Goal: Task Accomplishment & Management: Manage account settings

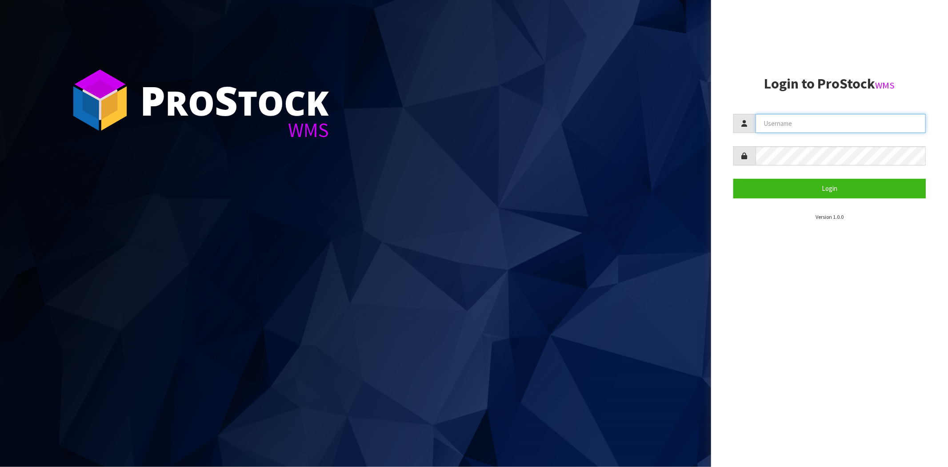
click at [799, 119] on input "text" at bounding box center [841, 123] width 170 height 19
type input "[PERSON_NAME][EMAIL_ADDRESS][DOMAIN_NAME]"
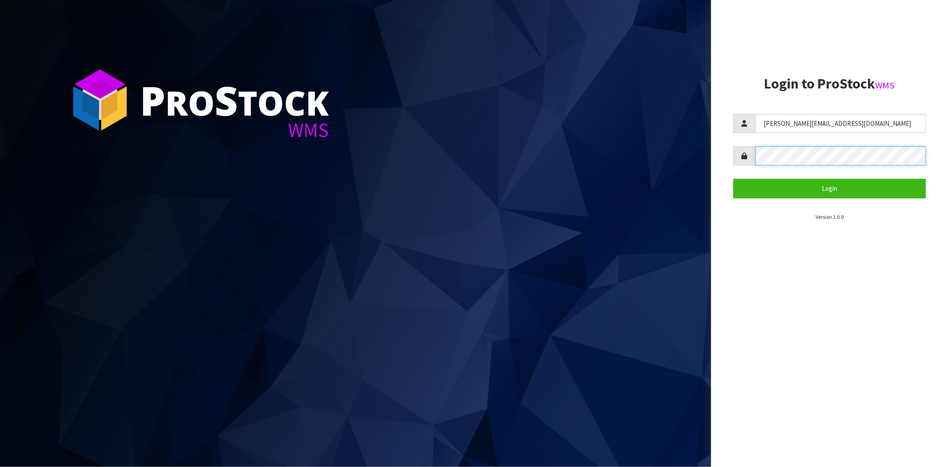
click at [734, 179] on button "Login" at bounding box center [830, 188] width 193 height 19
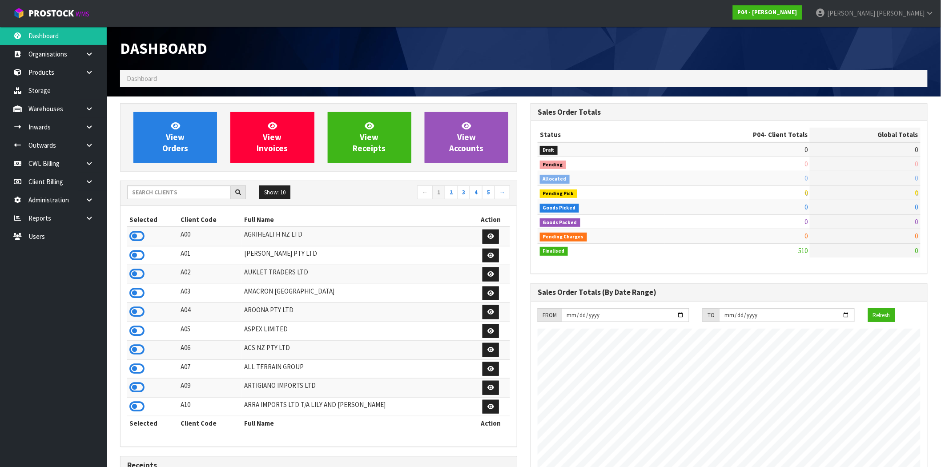
scroll to position [544, 410]
click at [138, 239] on icon at bounding box center [136, 235] width 15 height 13
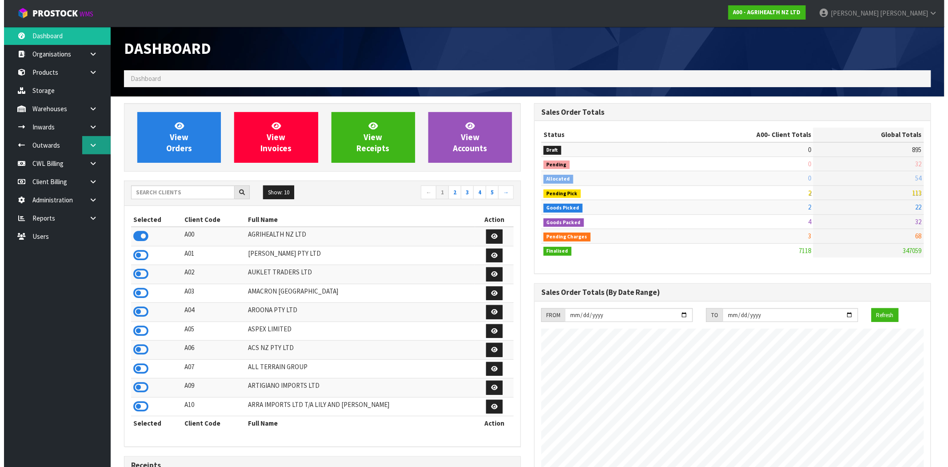
scroll to position [444109, 444242]
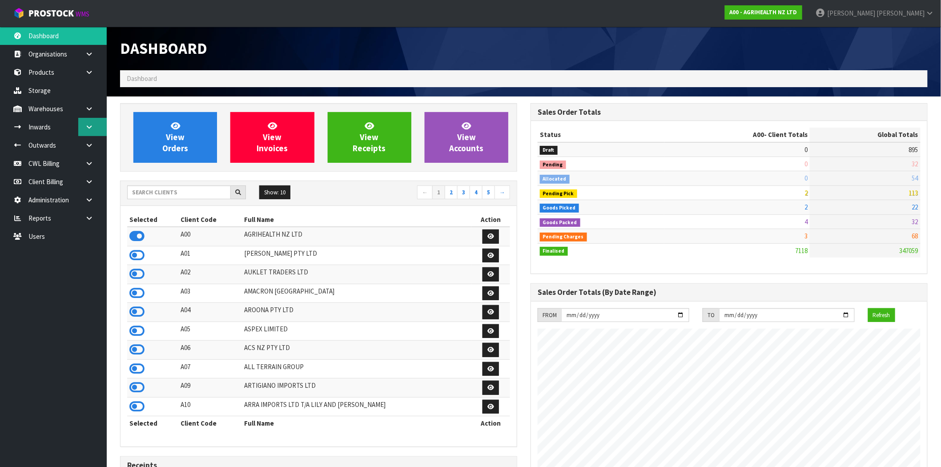
click at [87, 129] on icon at bounding box center [89, 127] width 8 height 7
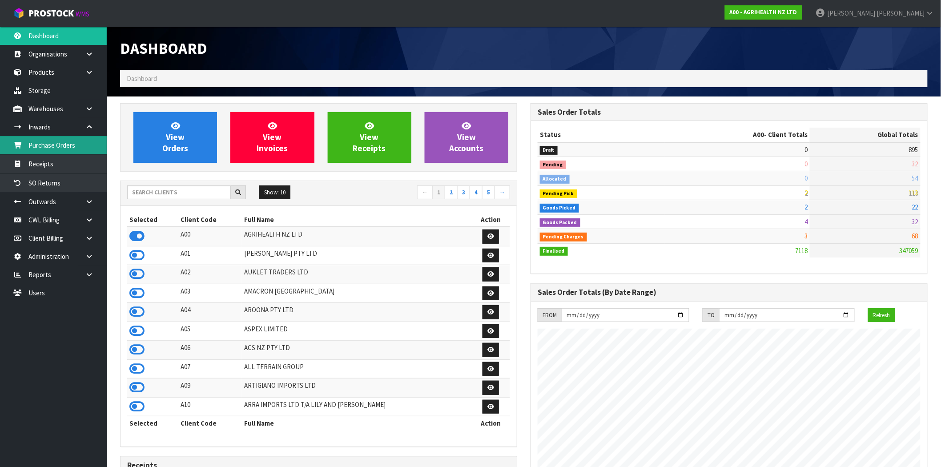
click at [65, 150] on link "Purchase Orders" at bounding box center [53, 145] width 107 height 18
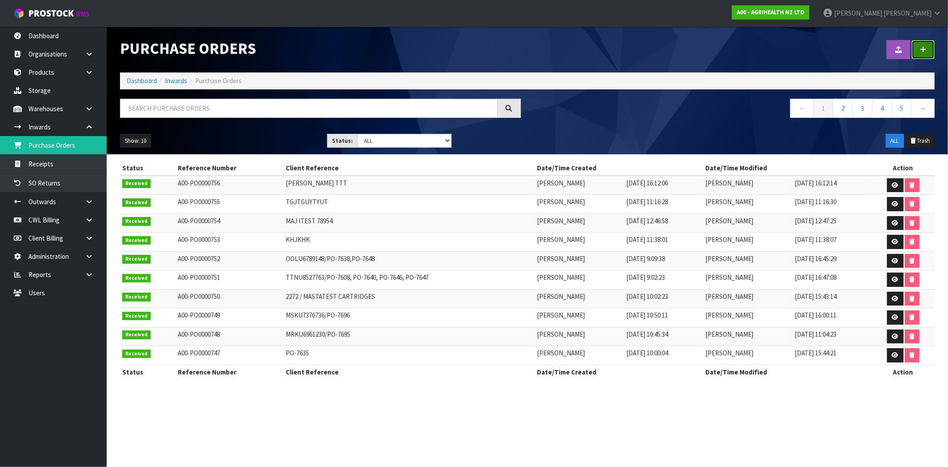
click at [926, 50] on icon at bounding box center [923, 49] width 6 height 7
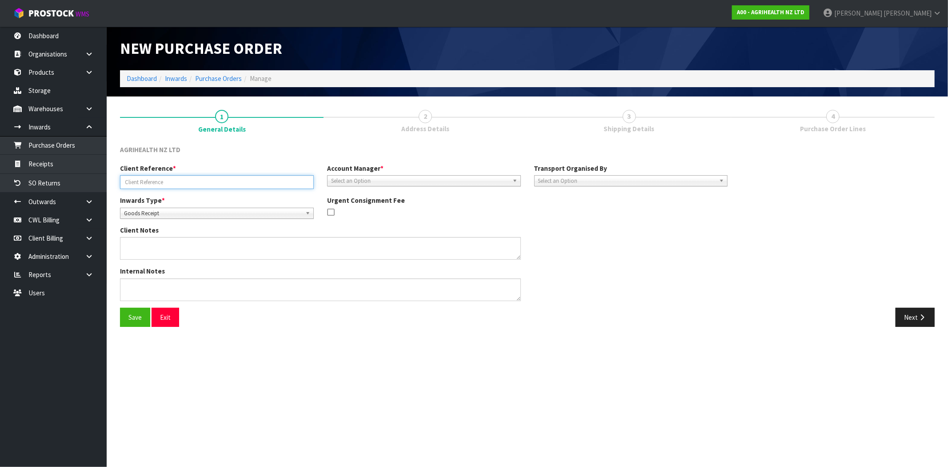
click at [161, 176] on input "text" at bounding box center [217, 182] width 194 height 14
type input "NMBNMBNM"
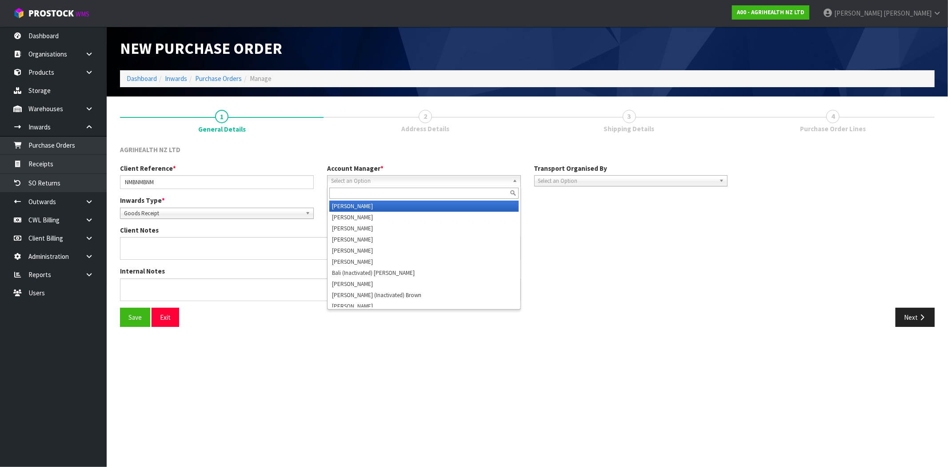
click at [397, 178] on span "Select an Option" at bounding box center [420, 181] width 178 height 11
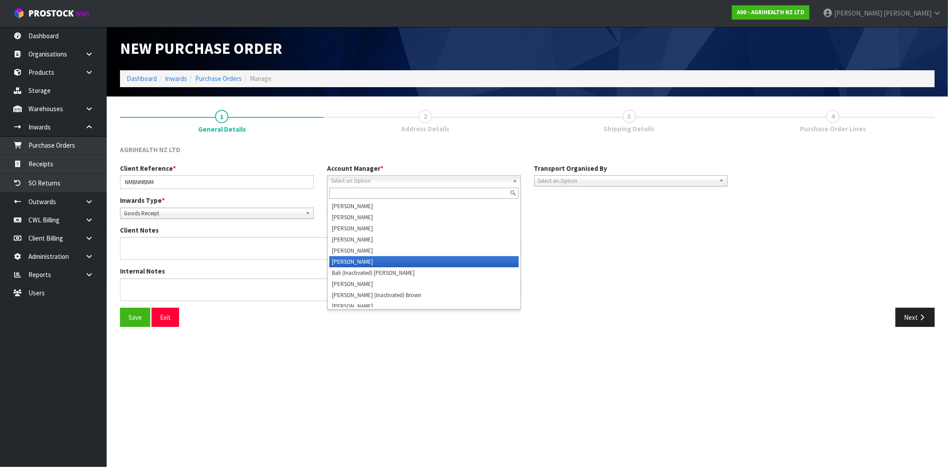
click at [367, 260] on li "Maji Torres" at bounding box center [423, 261] width 189 height 11
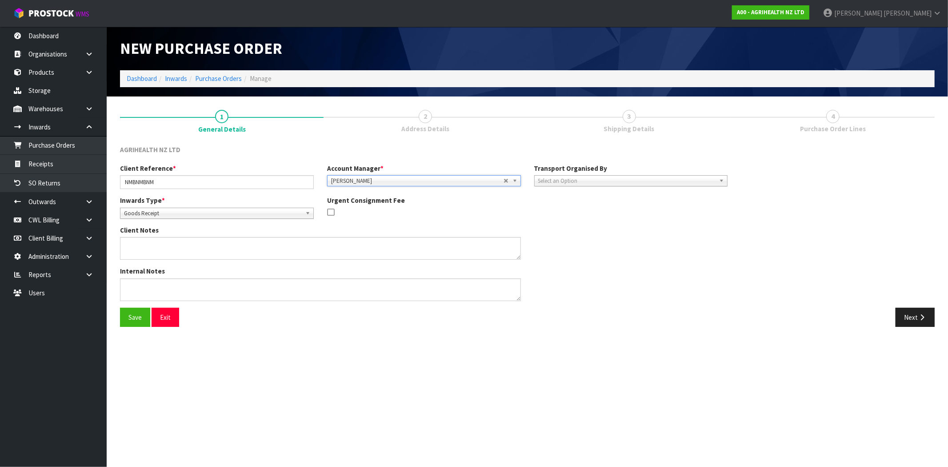
click at [644, 260] on div "Client Notes" at bounding box center [423, 245] width 621 height 41
click at [595, 179] on span "Select an Option" at bounding box center [627, 181] width 178 height 11
click at [575, 206] on li "Company" at bounding box center [631, 206] width 189 height 11
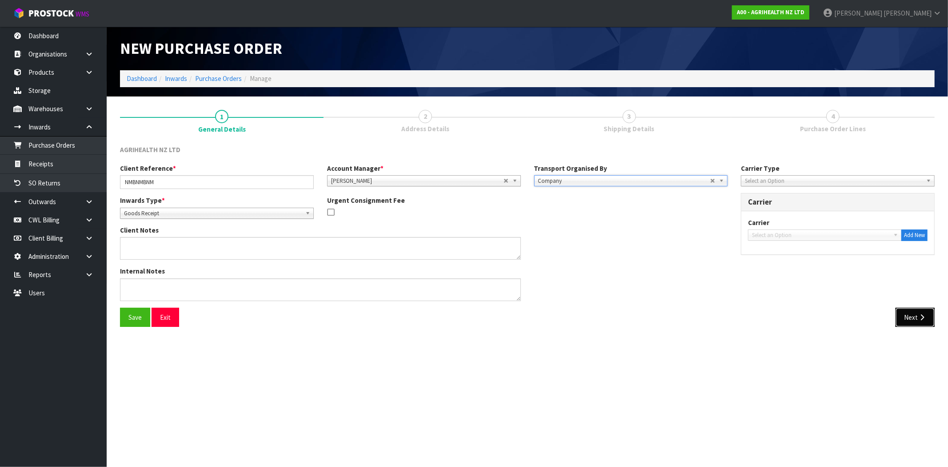
click at [924, 316] on icon "button" at bounding box center [922, 317] width 8 height 7
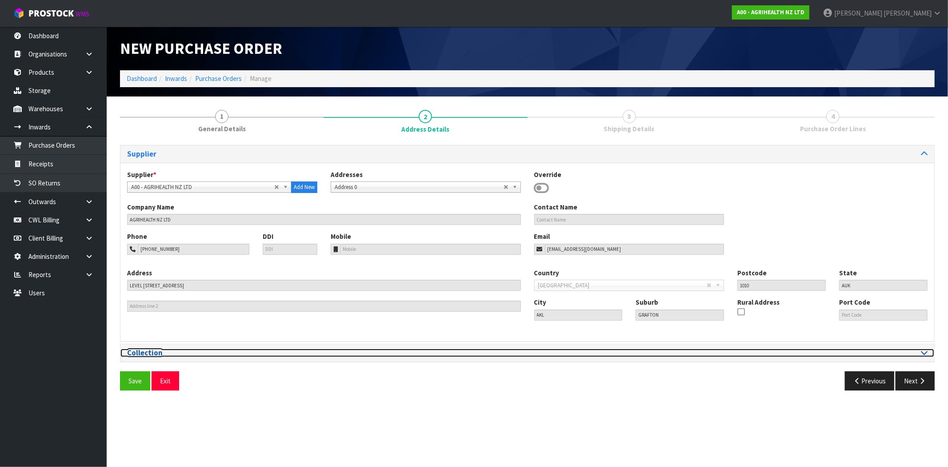
click at [159, 354] on h3 "Collection" at bounding box center [324, 353] width 394 height 8
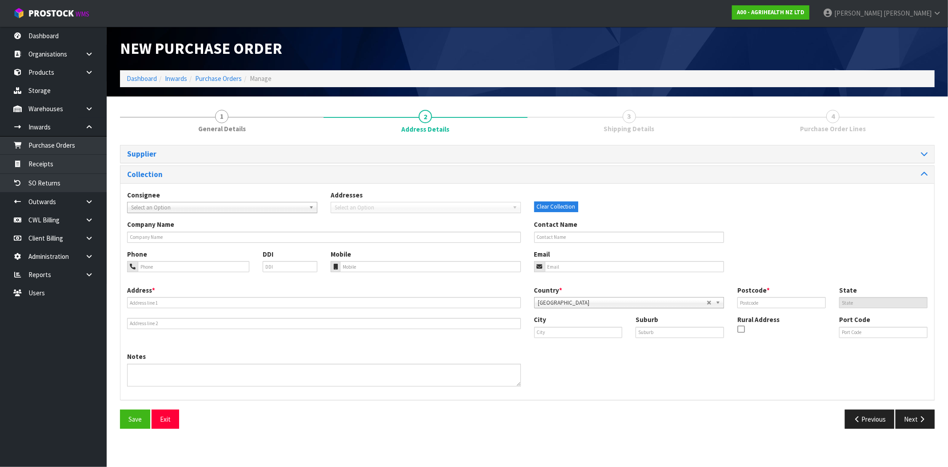
click at [193, 201] on div "Consignee 000001.BAY MECHANICS - BAY MECHANICS 000001A - BRAKE & TRANSMISSION N…" at bounding box center [223, 201] width 204 height 23
click at [193, 206] on span "Select an Option" at bounding box center [218, 207] width 174 height 11
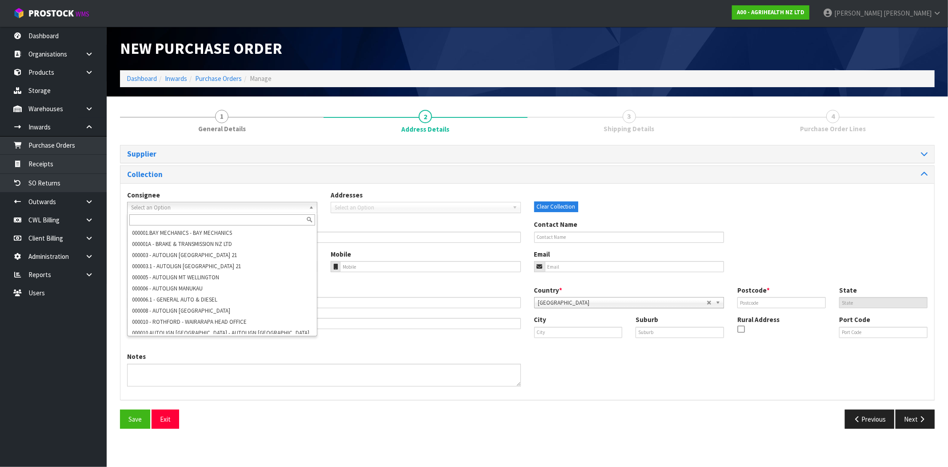
drag, startPoint x: 632, startPoint y: 212, endPoint x: 627, endPoint y: 210, distance: 5.2
click at [632, 211] on div "Consignee 000001.BAY MECHANICS - BAY MECHANICS 000001A - BRAKE & TRANSMISSION N…" at bounding box center [528, 204] width 814 height 29
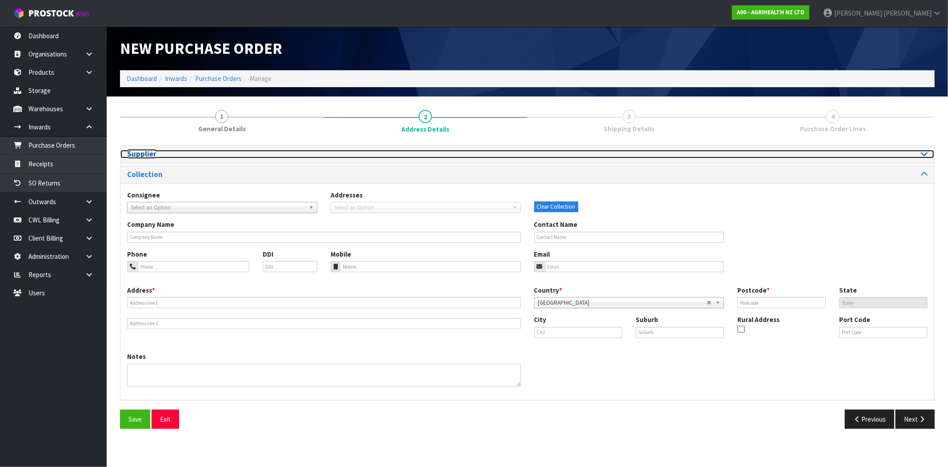
click at [142, 151] on h3 "Supplier" at bounding box center [324, 154] width 394 height 8
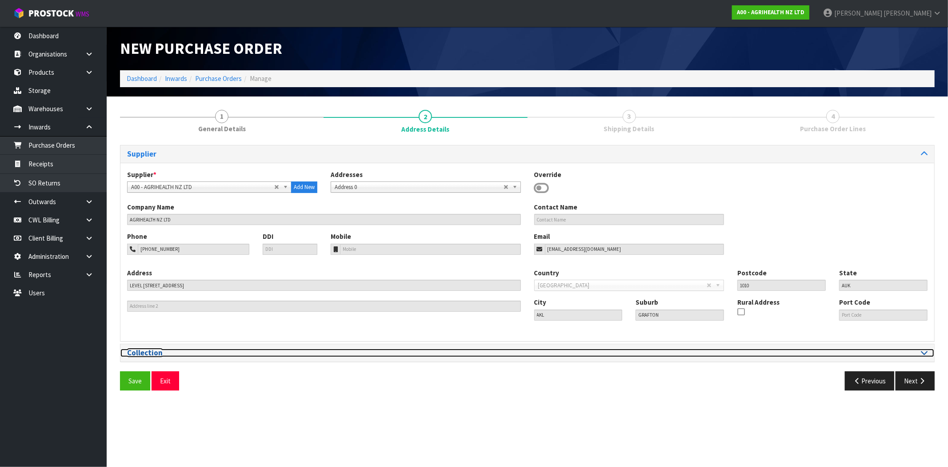
click at [152, 353] on h3 "Collection" at bounding box center [324, 353] width 394 height 8
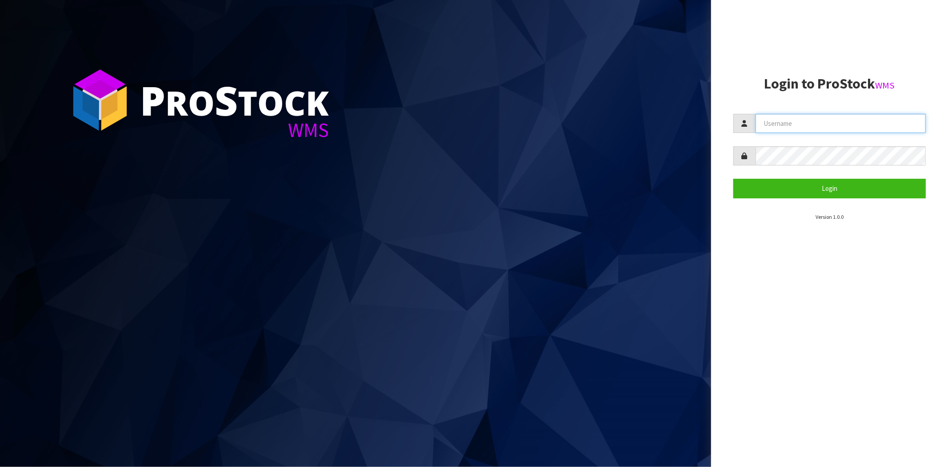
click at [821, 127] on input "text" at bounding box center [841, 123] width 170 height 19
type input "[PERSON_NAME][EMAIL_ADDRESS][DOMAIN_NAME]"
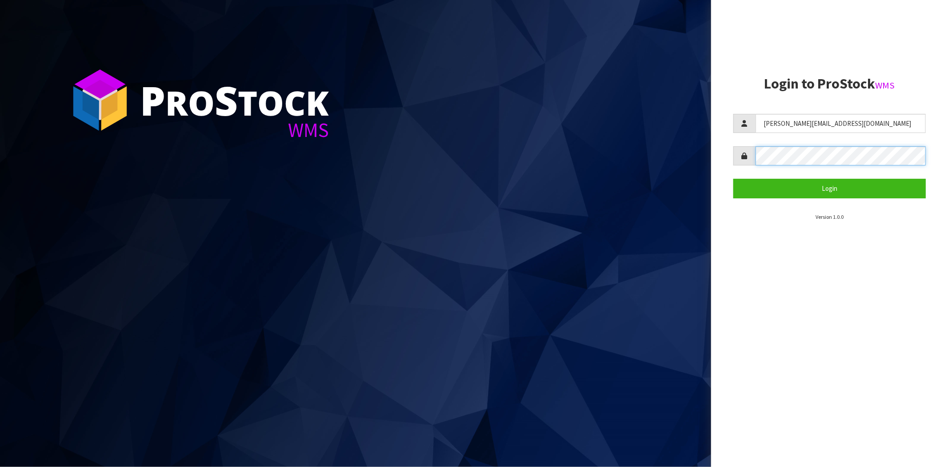
click at [734, 179] on button "Login" at bounding box center [830, 188] width 193 height 19
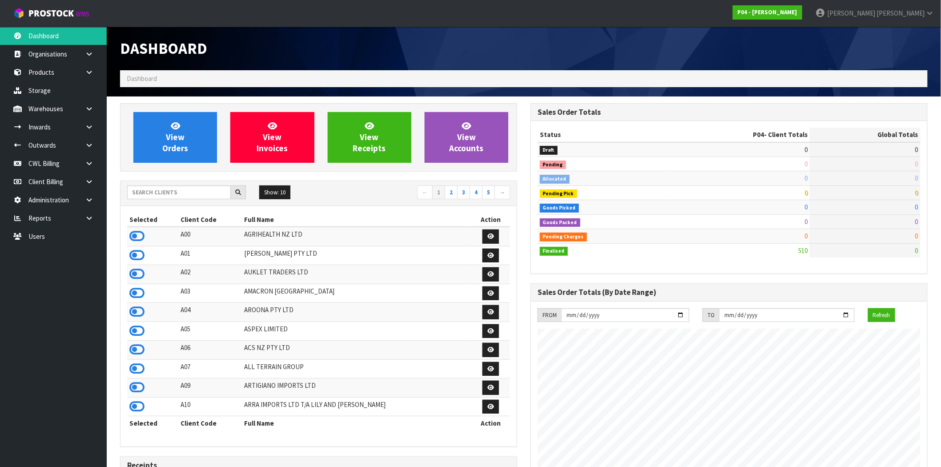
scroll to position [544, 410]
click at [168, 192] on input "text" at bounding box center [179, 192] width 104 height 14
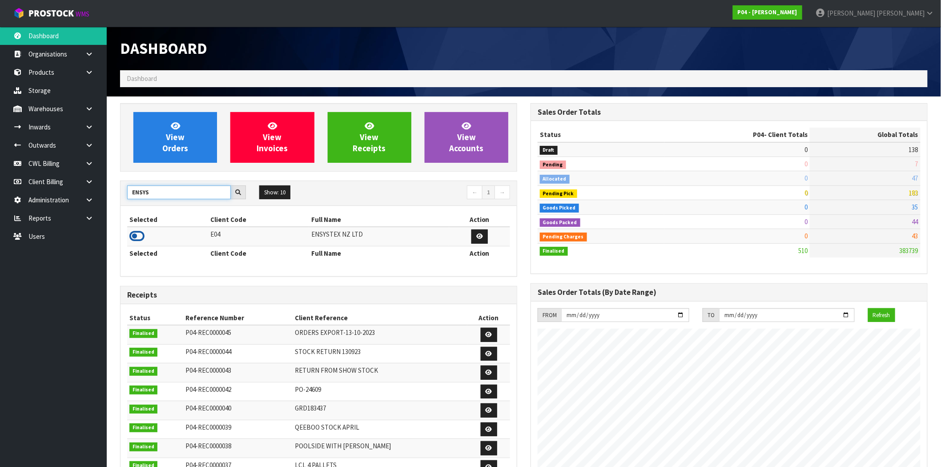
type input "ENSYS"
click at [143, 234] on icon at bounding box center [136, 235] width 15 height 13
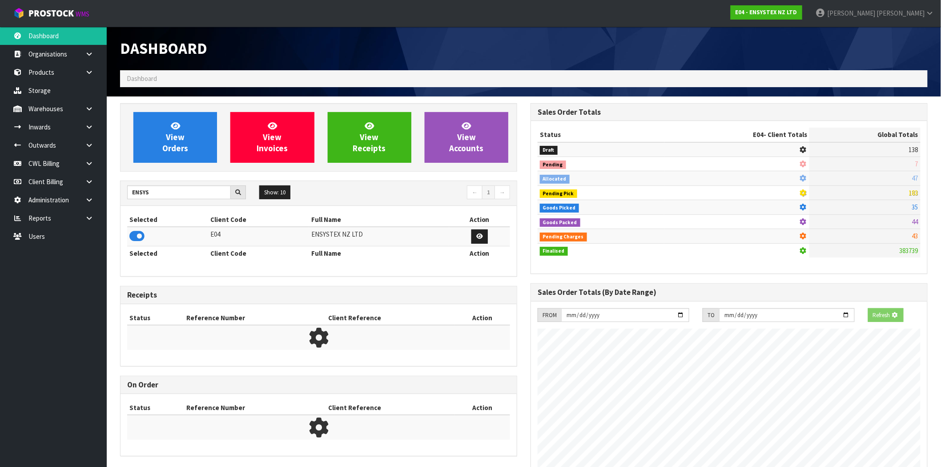
scroll to position [674, 410]
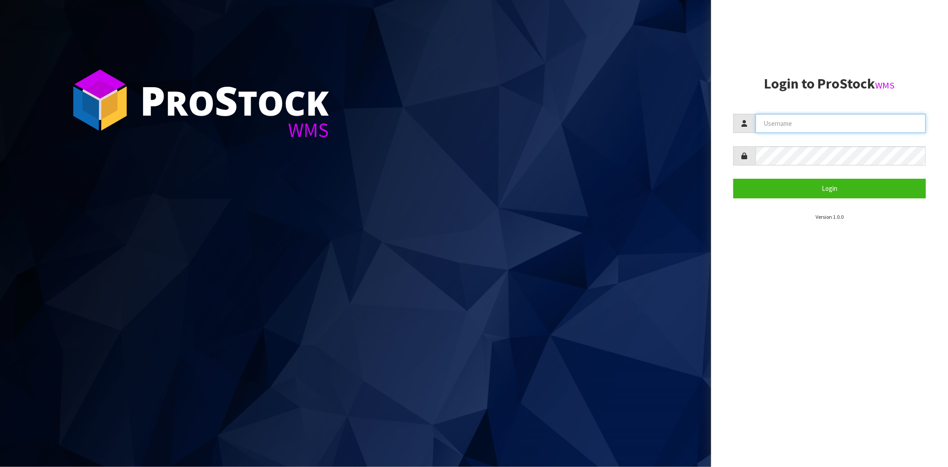
click at [793, 123] on input "text" at bounding box center [841, 123] width 170 height 19
type input "[PERSON_NAME][EMAIL_ADDRESS][DOMAIN_NAME]"
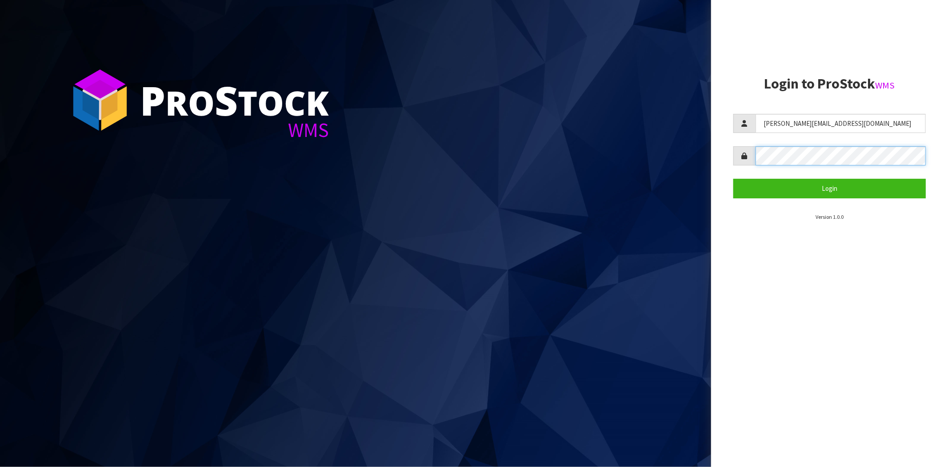
click at [734, 179] on button "Login" at bounding box center [830, 188] width 193 height 19
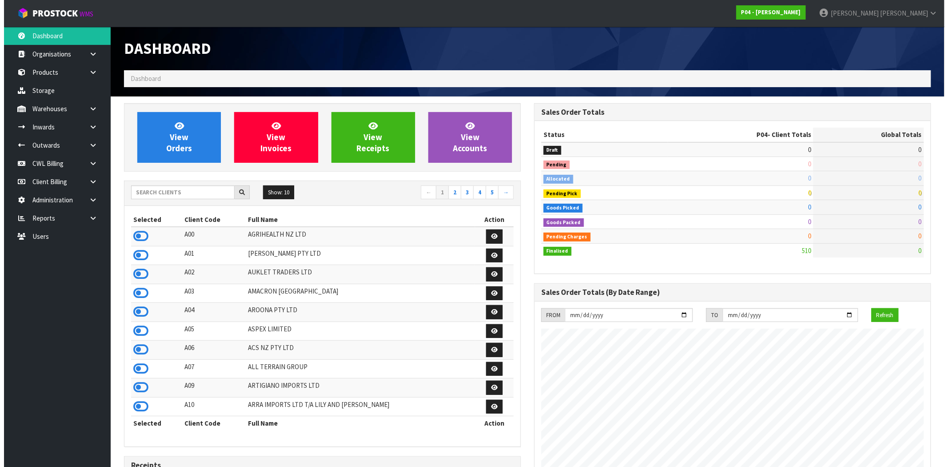
scroll to position [544, 410]
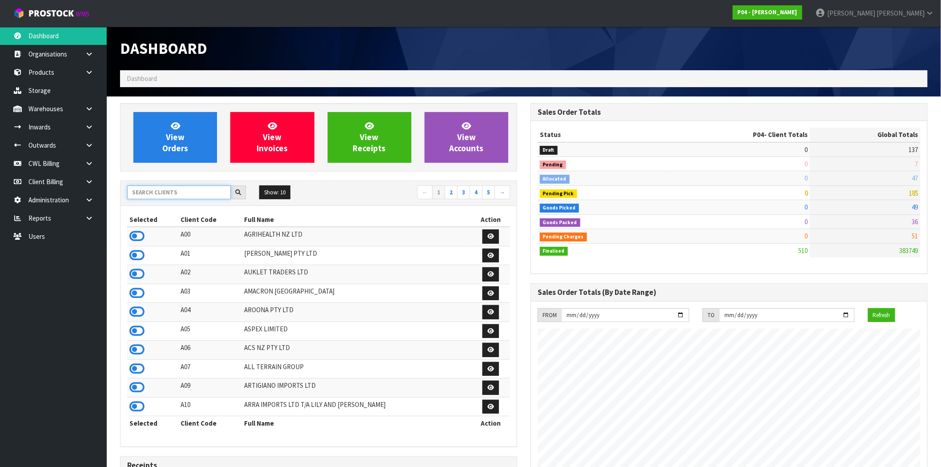
click at [169, 193] on input "text" at bounding box center [179, 192] width 104 height 14
click at [91, 203] on link at bounding box center [92, 200] width 28 height 18
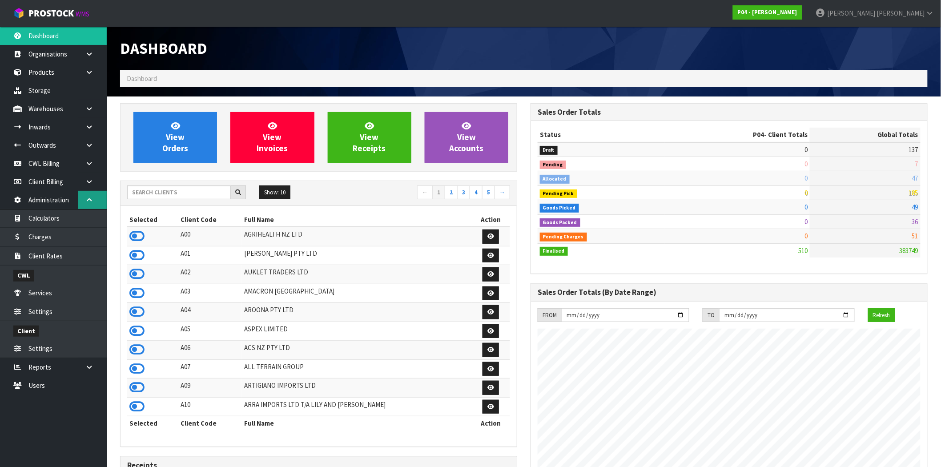
click at [91, 202] on icon at bounding box center [89, 200] width 8 height 7
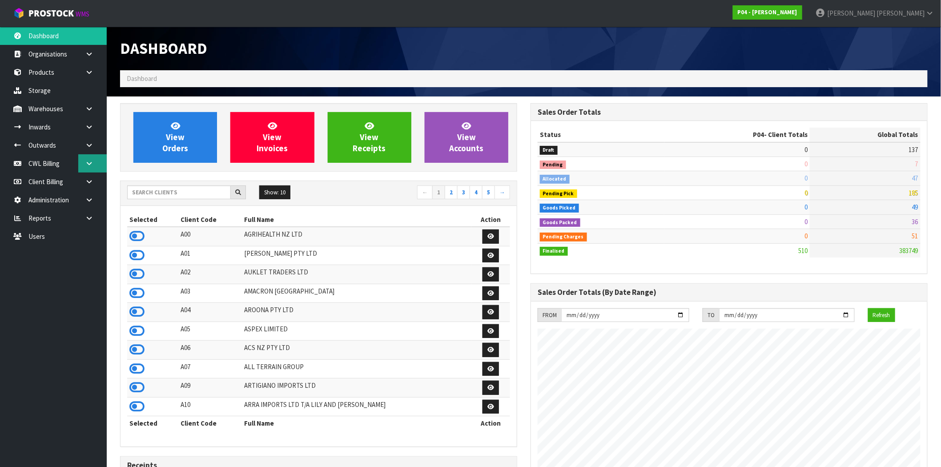
click at [92, 167] on link at bounding box center [92, 163] width 28 height 18
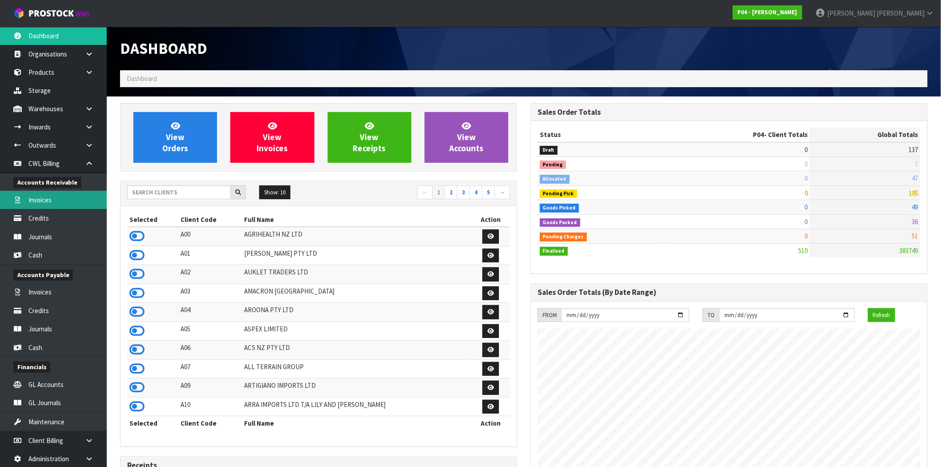
click at [58, 205] on link "Invoices" at bounding box center [53, 200] width 107 height 18
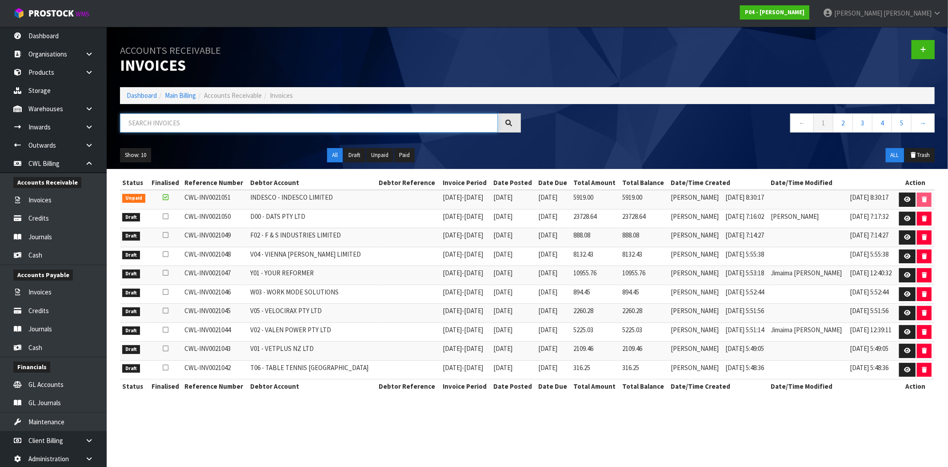
click at [165, 119] on input "text" at bounding box center [309, 122] width 378 height 19
paste input "CWL-INV0020996"
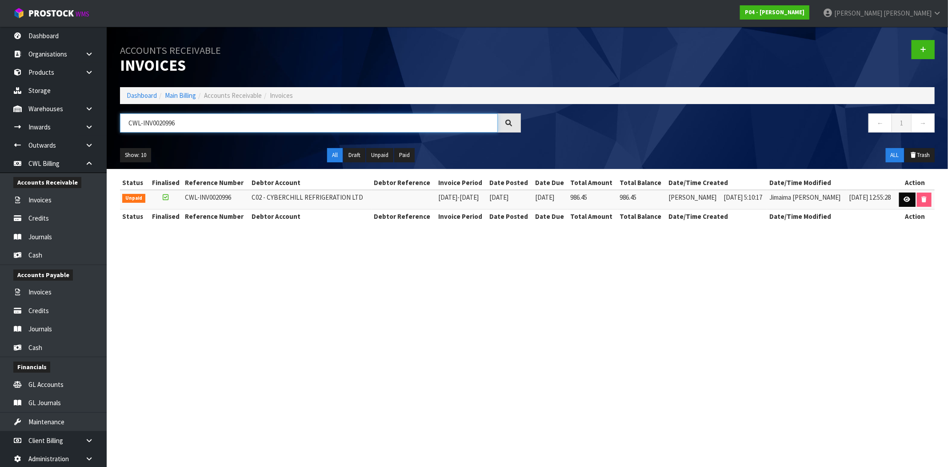
type input "CWL-INV0020996"
drag, startPoint x: 906, startPoint y: 202, endPoint x: 823, endPoint y: 239, distance: 91.2
click at [906, 201] on icon at bounding box center [907, 200] width 7 height 6
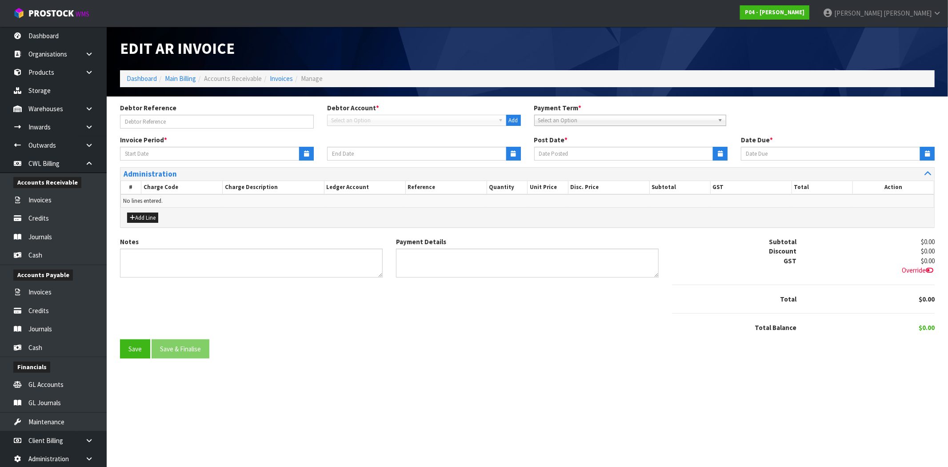
type input "01/09/2025"
type input "30/09/2025"
type input "20/10/2025"
type textarea "Please contact us within 7 days should there be any discrepancies."
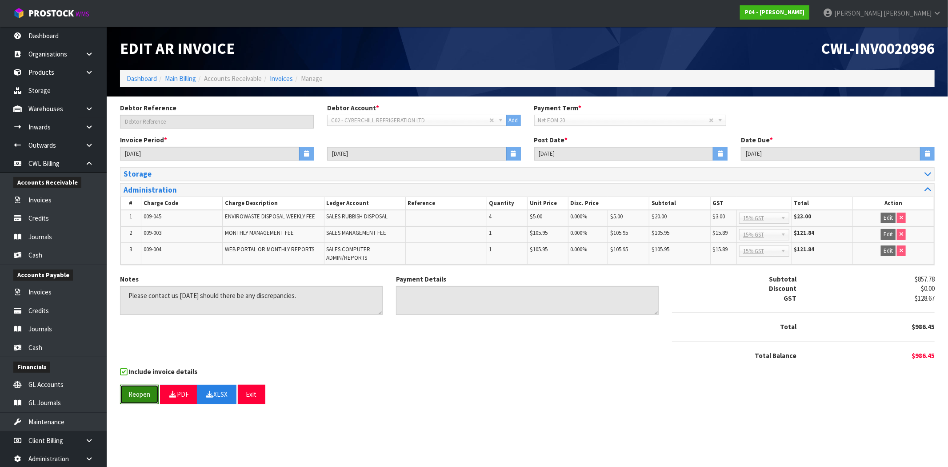
click at [142, 396] on button "Reopen" at bounding box center [139, 394] width 39 height 19
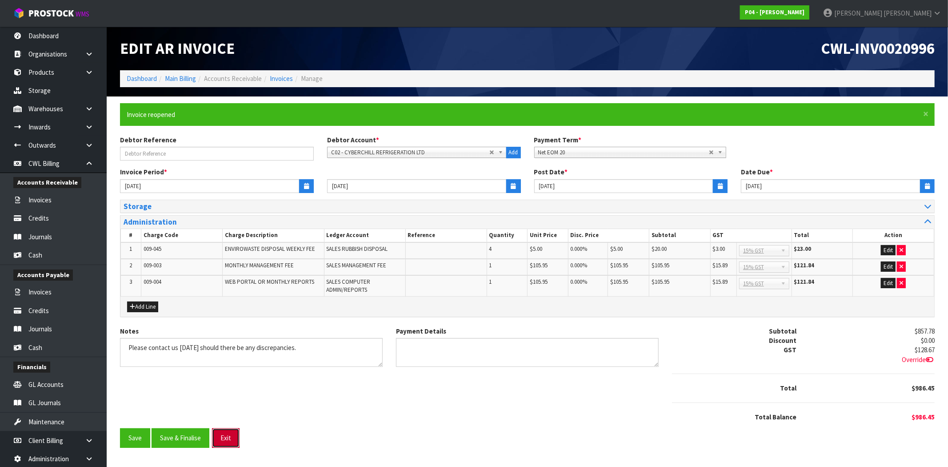
click at [227, 438] on button "Exit" at bounding box center [226, 437] width 28 height 19
